Goal: Communication & Community: Answer question/provide support

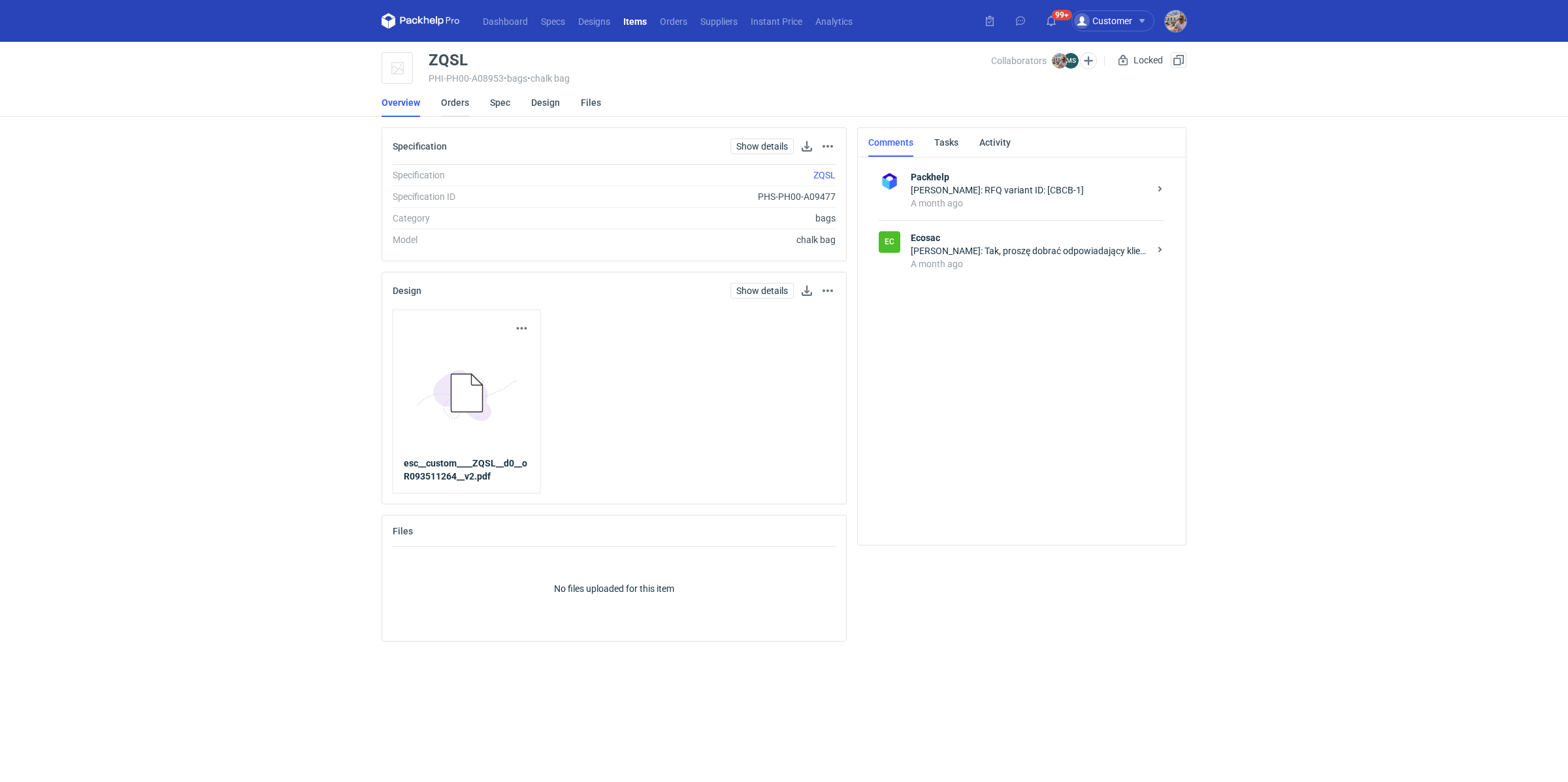
click at [463, 101] on link "Orders" at bounding box center [455, 103] width 28 height 29
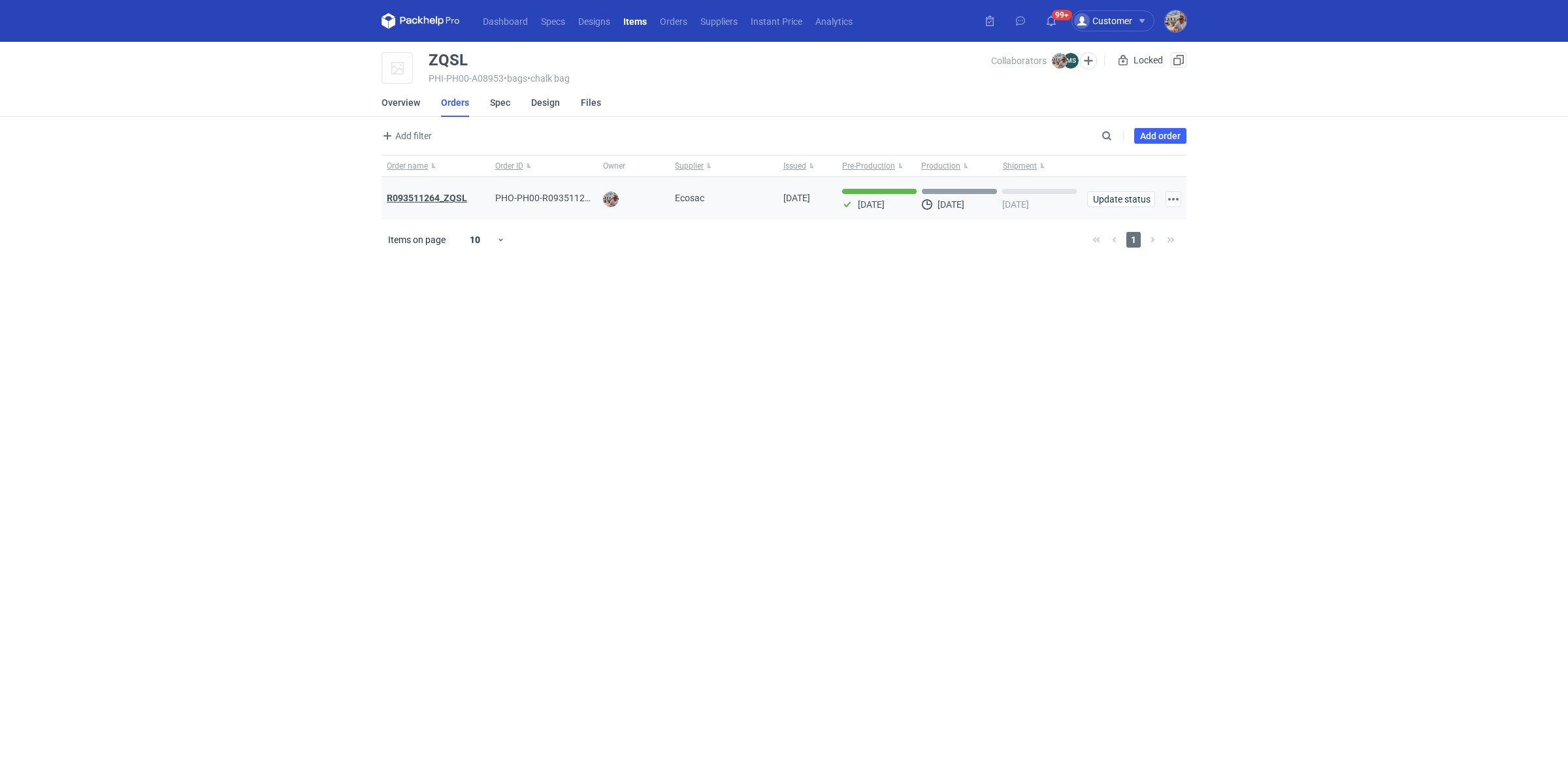
click at [451, 200] on strong "R093511264_ZQSL" at bounding box center [427, 198] width 80 height 10
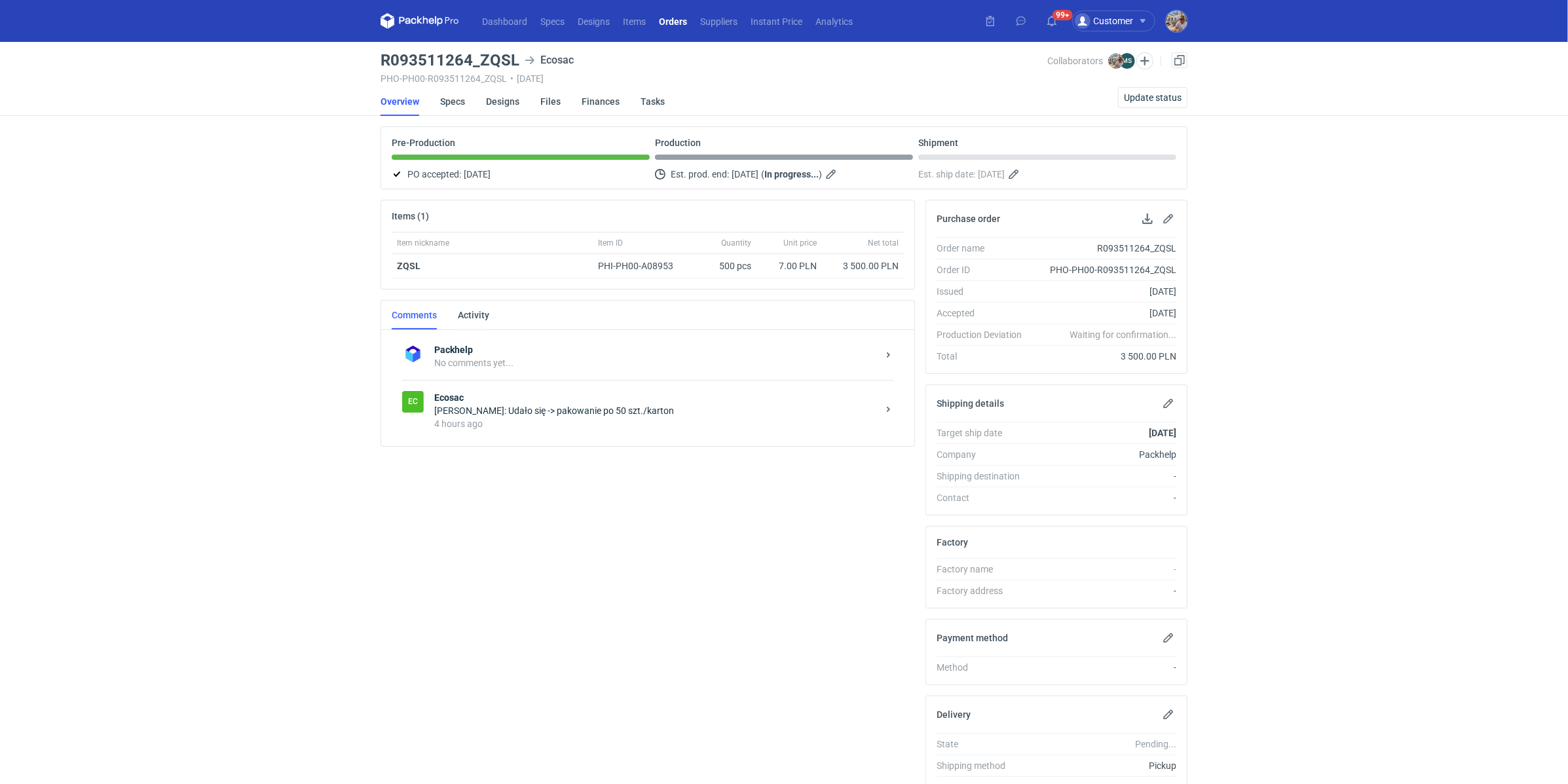
click at [510, 413] on div "[PERSON_NAME]: Udało się -> pakowanie po 50 szt./karton" at bounding box center [655, 411] width 444 height 13
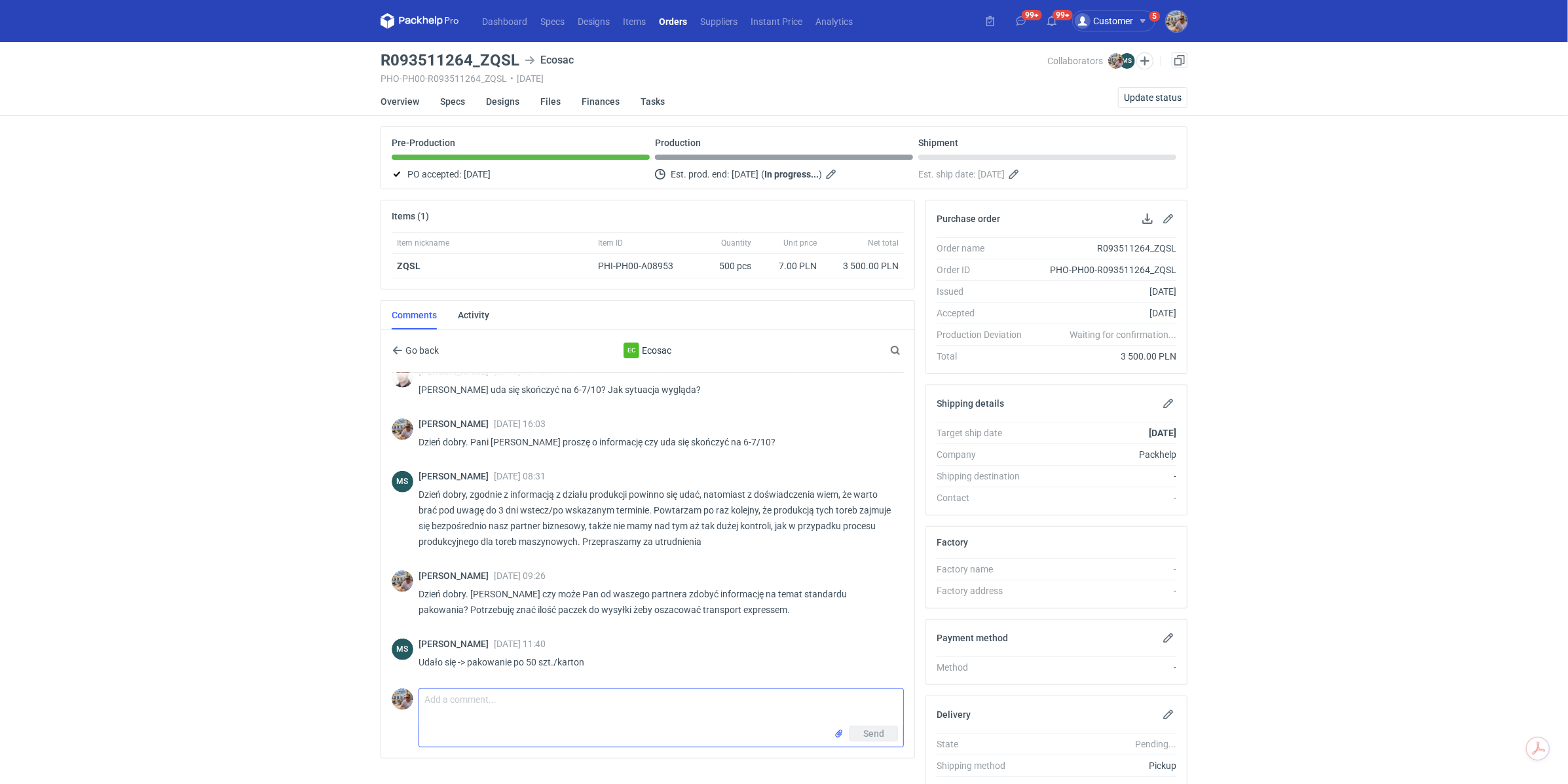
click at [519, 699] on textarea "Comment message" at bounding box center [662, 707] width 484 height 37
drag, startPoint x: 607, startPoint y: 701, endPoint x: 487, endPoint y: 700, distance: 120.0
click at [487, 700] on textarea "[PERSON_NAME] czy jest szansa, żeby" at bounding box center [662, 707] width 484 height 37
drag, startPoint x: 479, startPoint y: 61, endPoint x: 513, endPoint y: 63, distance: 34.1
click at [513, 63] on h3 "R093511264_ZQSL" at bounding box center [450, 60] width 139 height 16
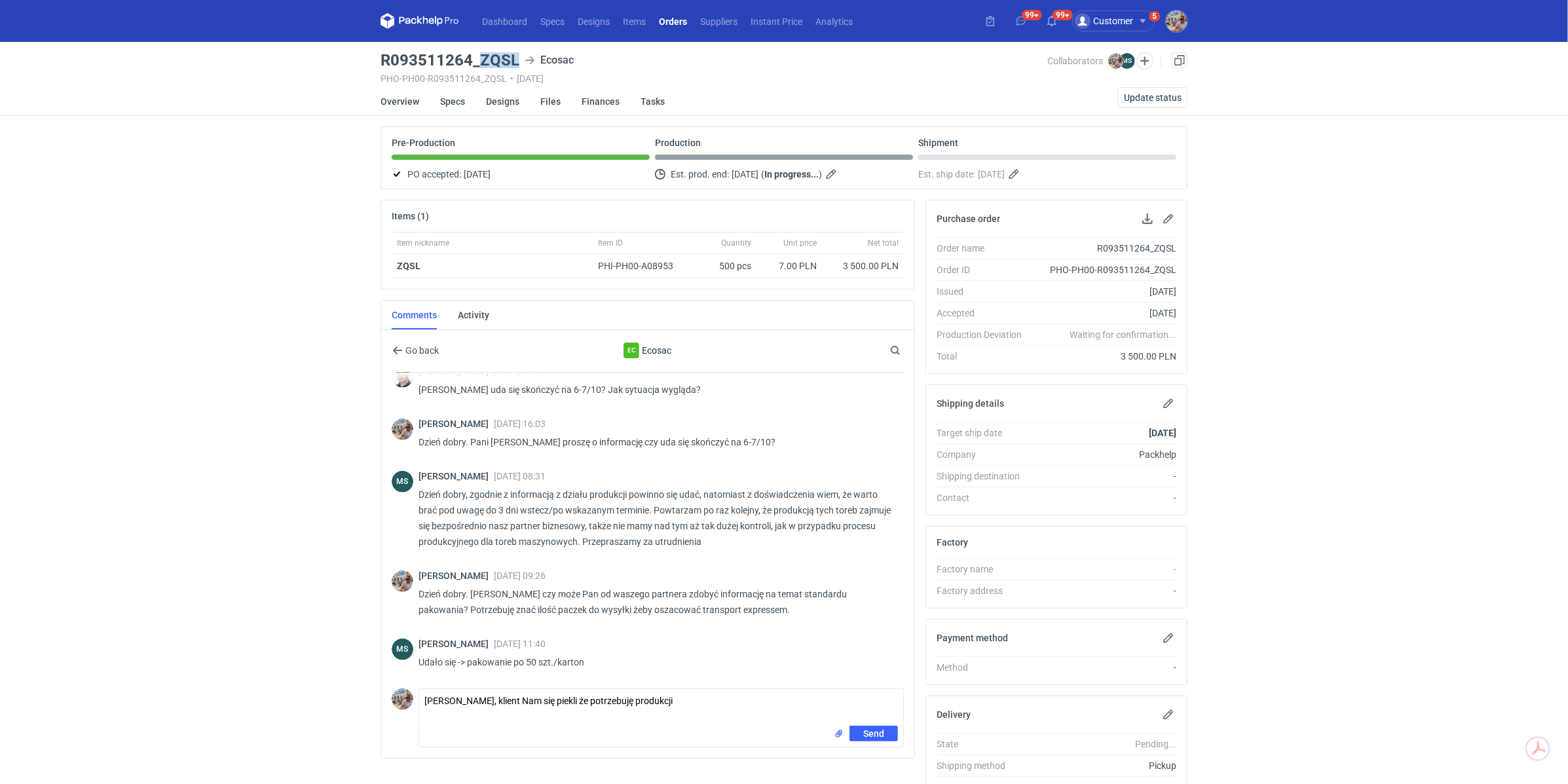
copy h3 "ZQSL"
click at [709, 703] on textarea "[PERSON_NAME], klient Nam się piekli że potrzebuję produkcji" at bounding box center [662, 707] width 484 height 37
paste textarea "klient ma otwarcie showroomu i potrzebuje tych toreb na 6.10,"
click at [492, 710] on textarea "[PERSON_NAME], klient Nam się piekli. Czy jest szansa, żeby wysłać chociaż 100 …" at bounding box center [662, 707] width 484 height 37
type textarea "[PERSON_NAME], klient Nam się piekli. Czy jest szansa, żeby wysłać chociaż 100 …"
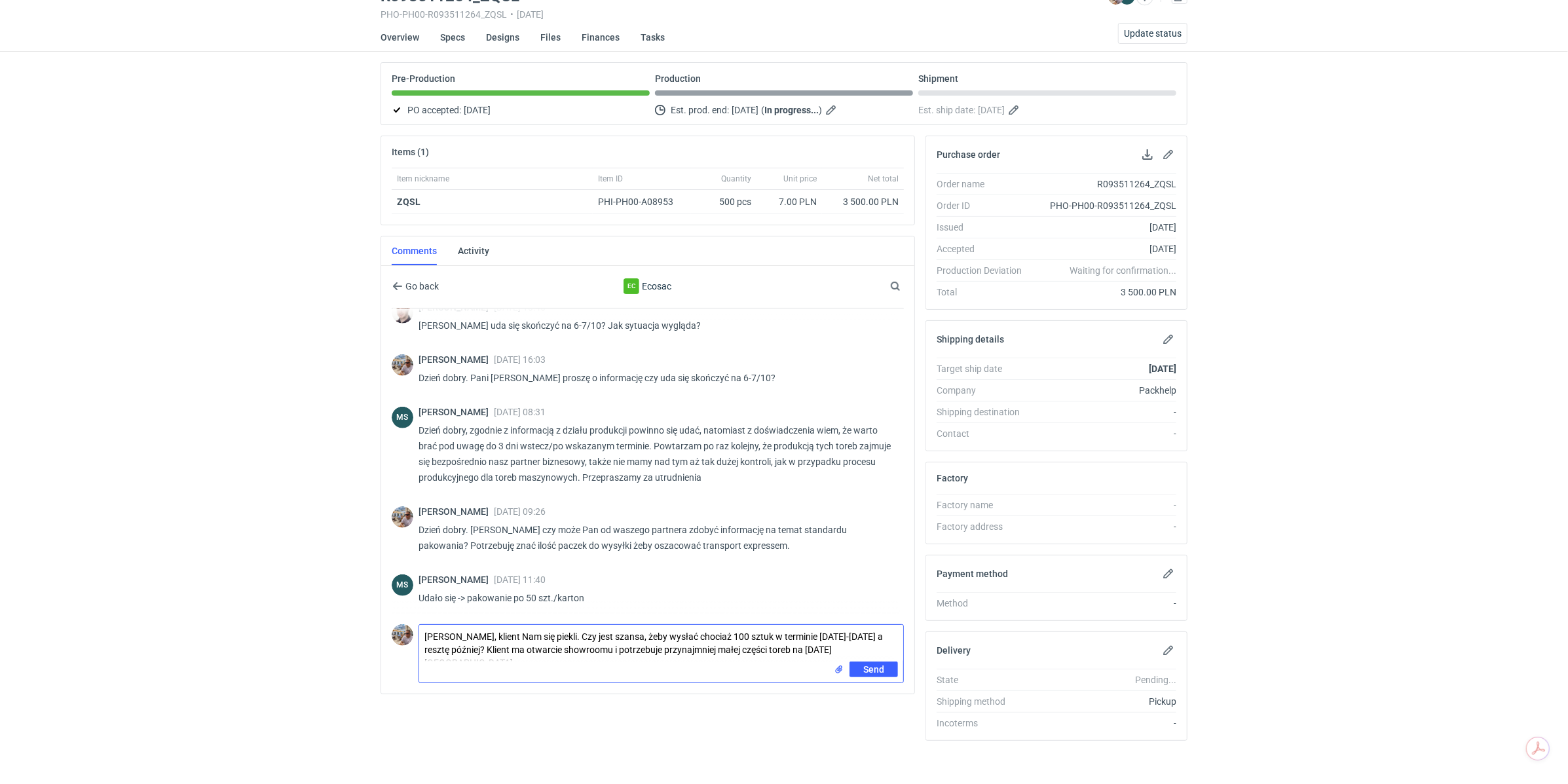
scroll to position [66, 0]
click at [874, 667] on span "Send" at bounding box center [873, 668] width 21 height 9
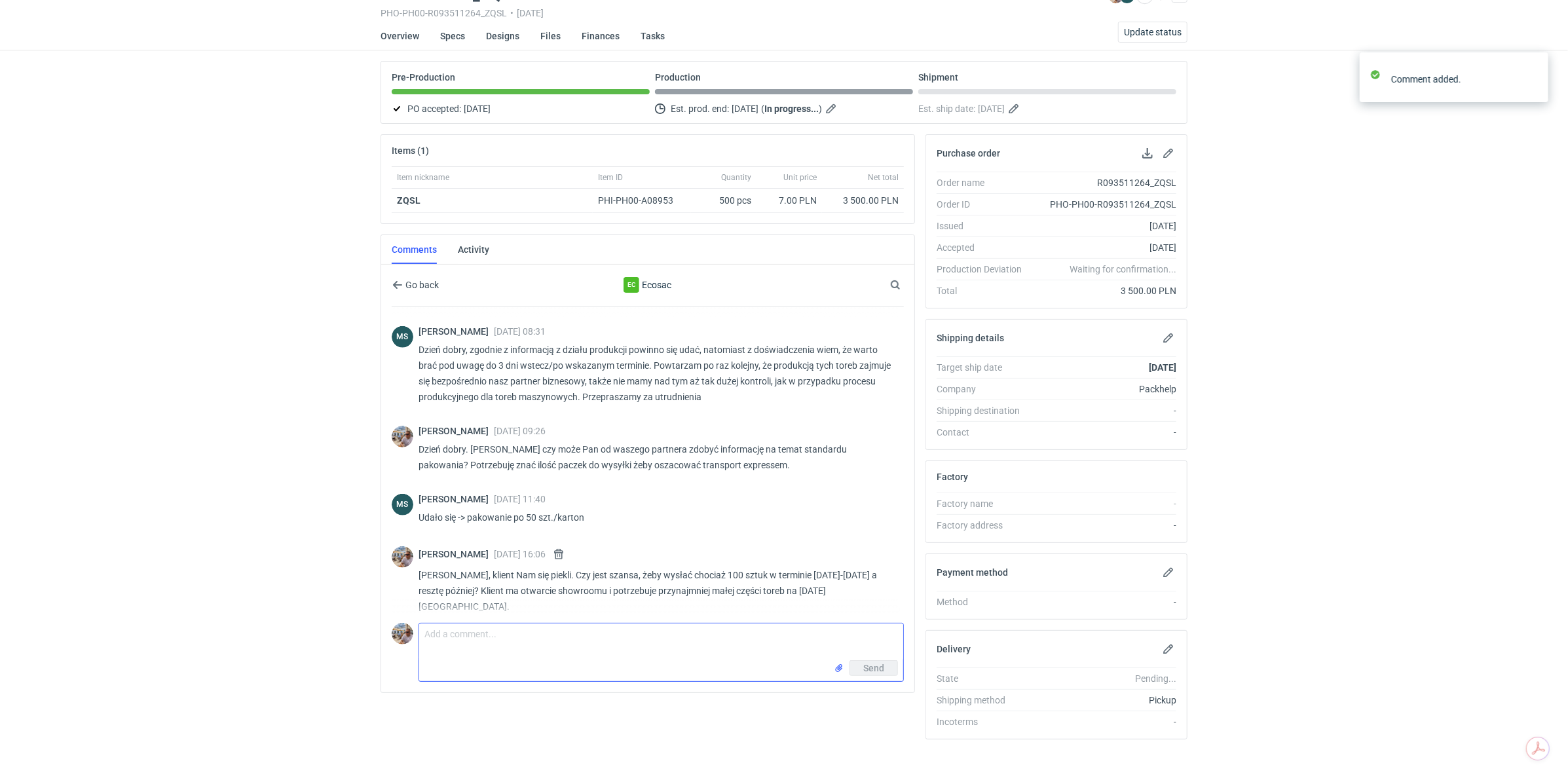
scroll to position [916, 0]
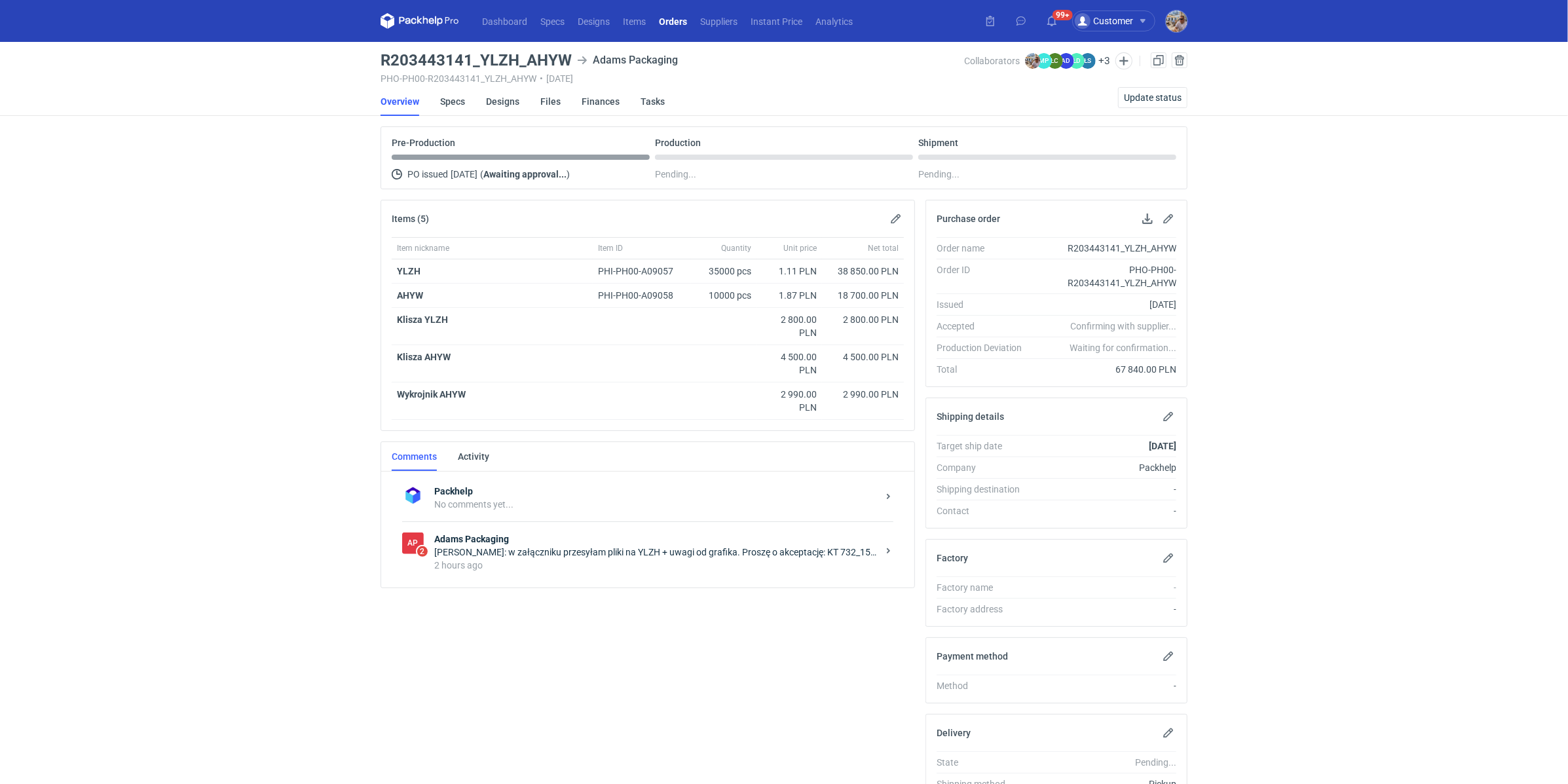
click at [566, 547] on div "2 hours ago" at bounding box center [655, 565] width 444 height 13
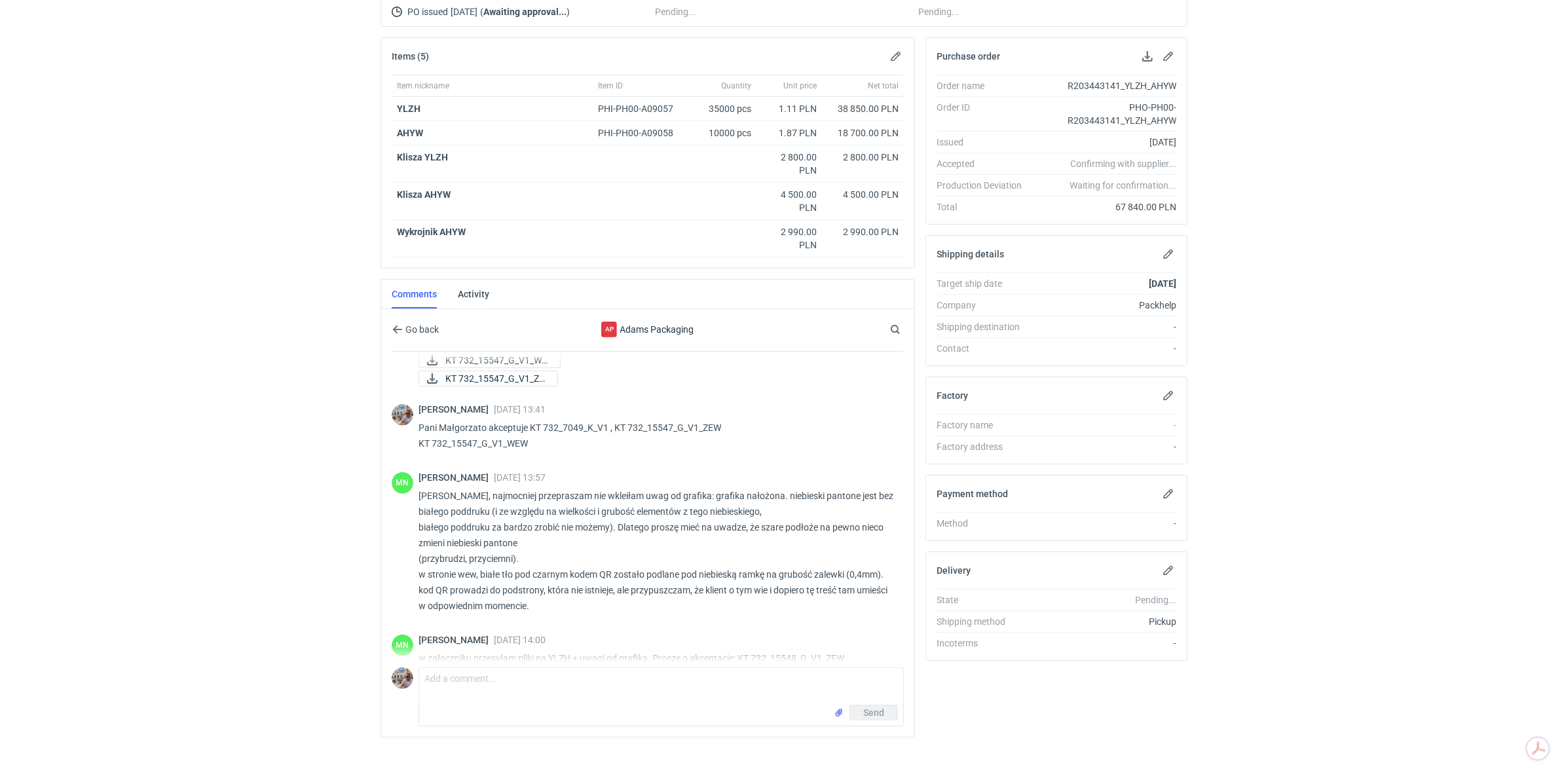
scroll to position [762, 0]
